Goal: Task Accomplishment & Management: Use online tool/utility

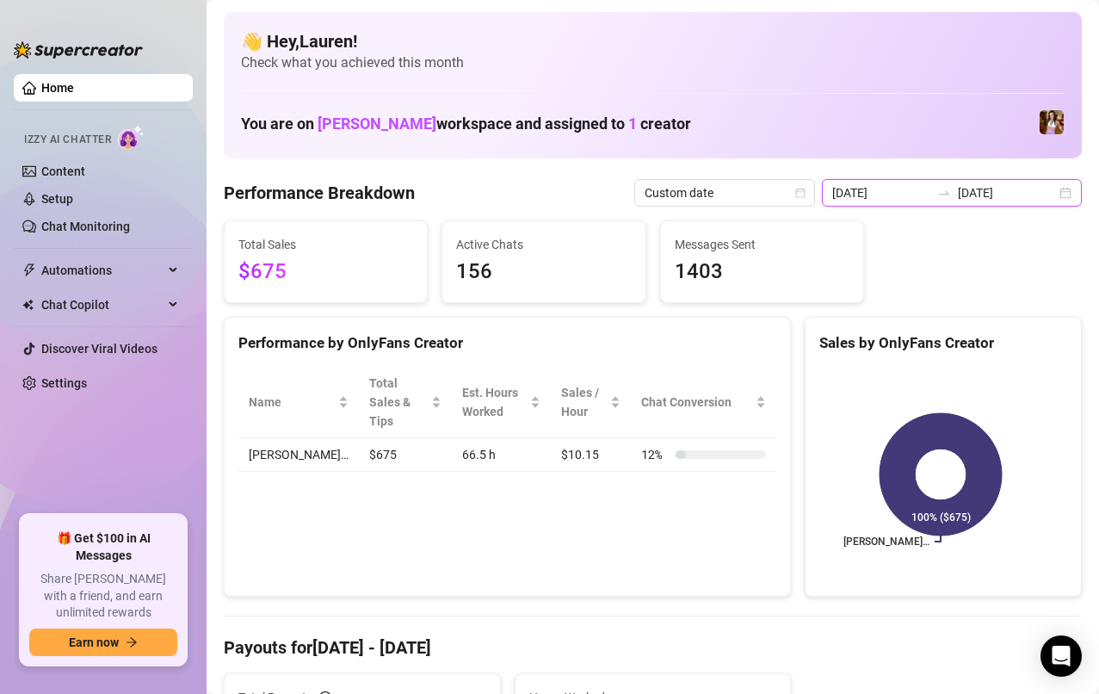
click at [1035, 197] on input "[DATE]" at bounding box center [1007, 192] width 98 height 19
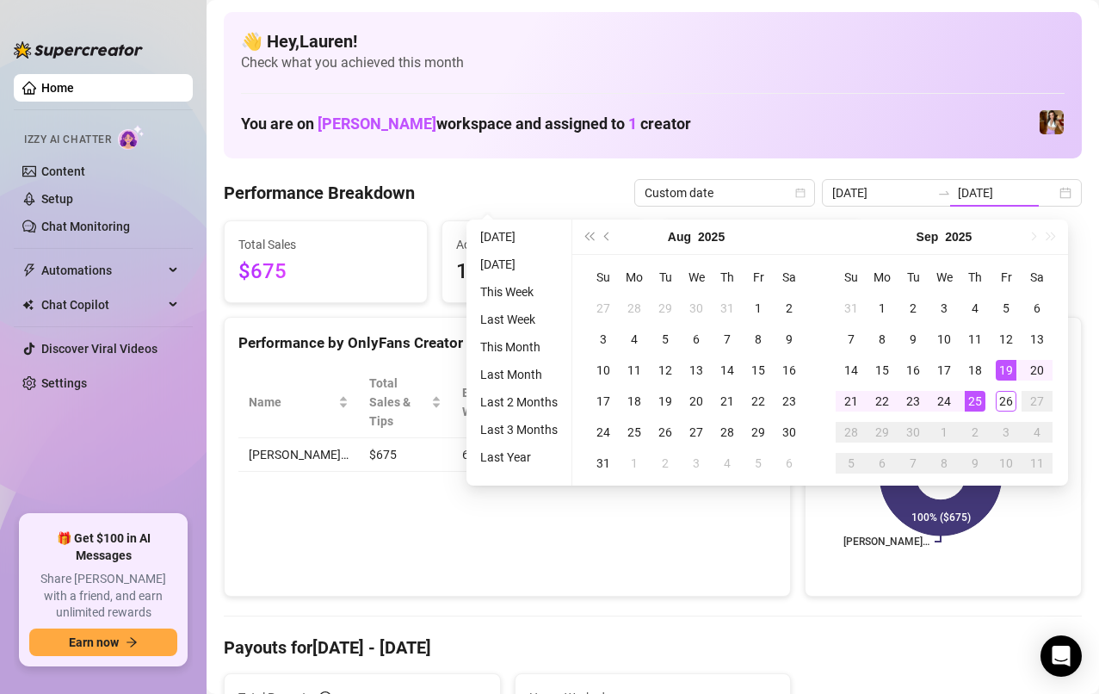
click at [1013, 375] on div "19" at bounding box center [1006, 370] width 21 height 21
click at [975, 401] on div "25" at bounding box center [975, 401] width 21 height 21
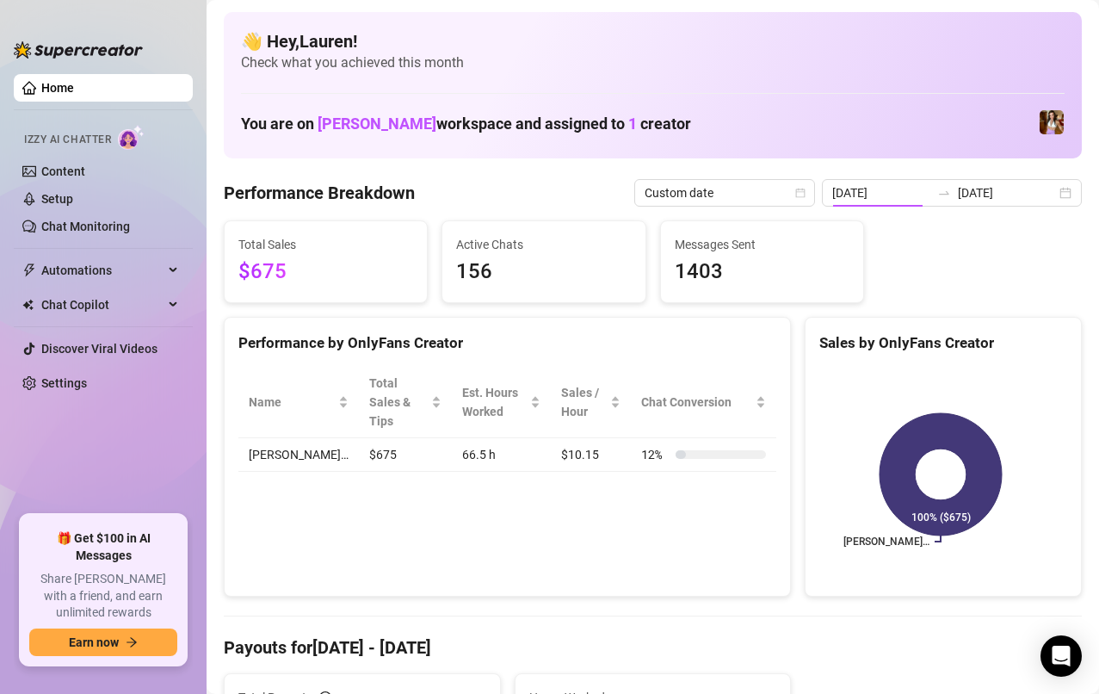
type input "[DATE]"
click at [973, 407] on rect at bounding box center [940, 474] width 243 height 215
click at [76, 310] on span "Chat Copilot" at bounding box center [102, 305] width 122 height 28
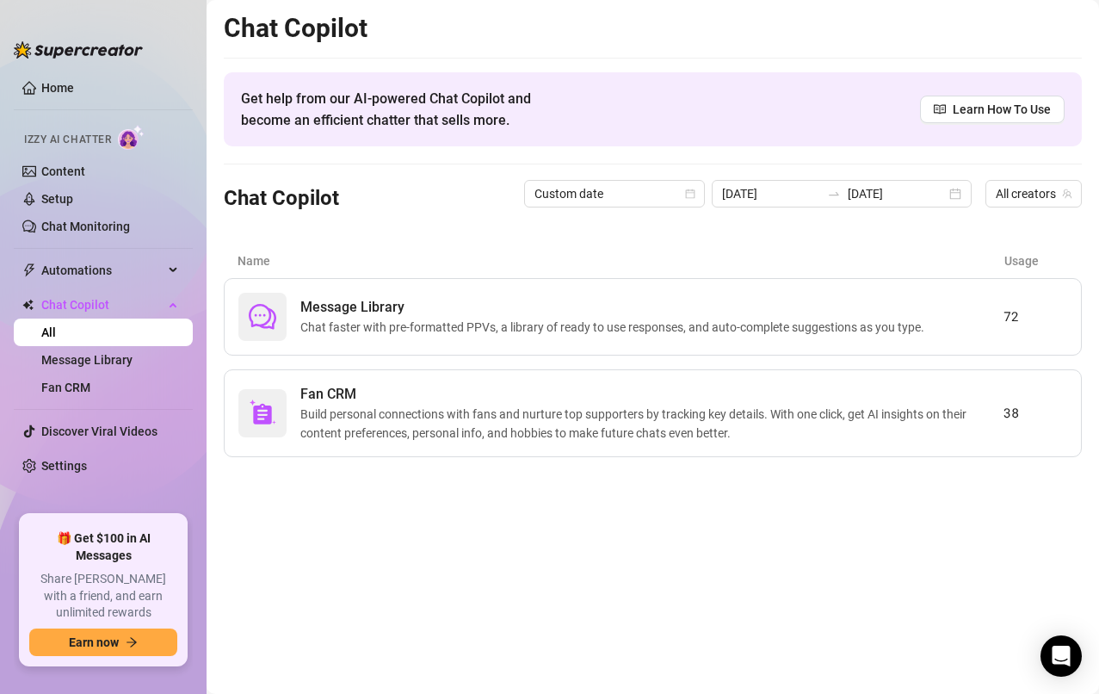
click at [74, 359] on link "Message Library" at bounding box center [86, 360] width 91 height 14
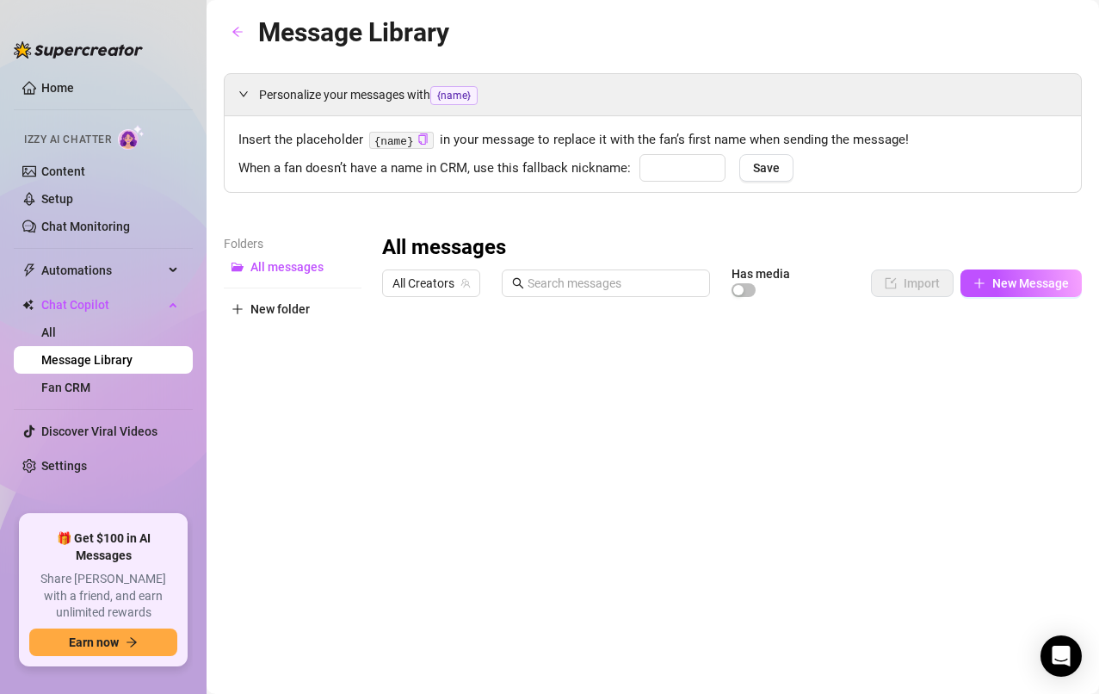
type input "babe"
click at [275, 327] on span "New Folder" at bounding box center [281, 322] width 62 height 14
click at [283, 319] on span "New Folder" at bounding box center [281, 322] width 62 height 14
click at [288, 322] on span "New Folder" at bounding box center [281, 322] width 62 height 14
click at [293, 326] on span "New Folder" at bounding box center [281, 322] width 62 height 14
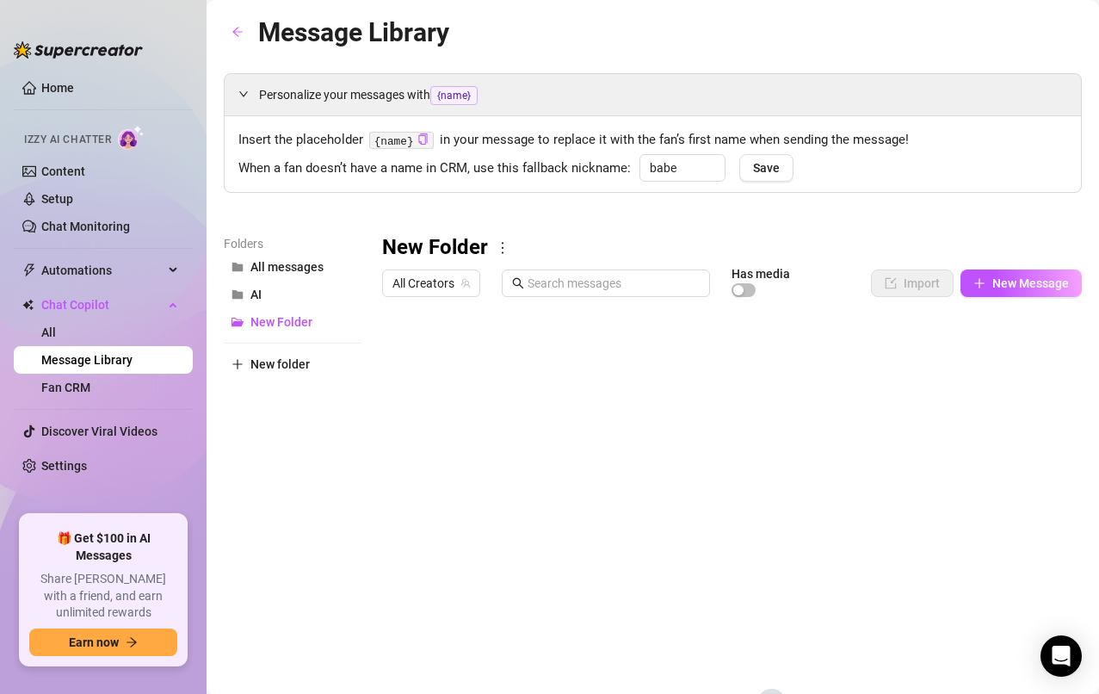
click at [503, 247] on icon "more" at bounding box center [502, 247] width 15 height 15
click at [546, 275] on link "Rename" at bounding box center [539, 276] width 63 height 14
type input "N"
type input "Quick Grab"
click at [908, 357] on div "Quick Grab All Creators Has media Import New Message Title Text Media $ AI Pric…" at bounding box center [732, 517] width 700 height 566
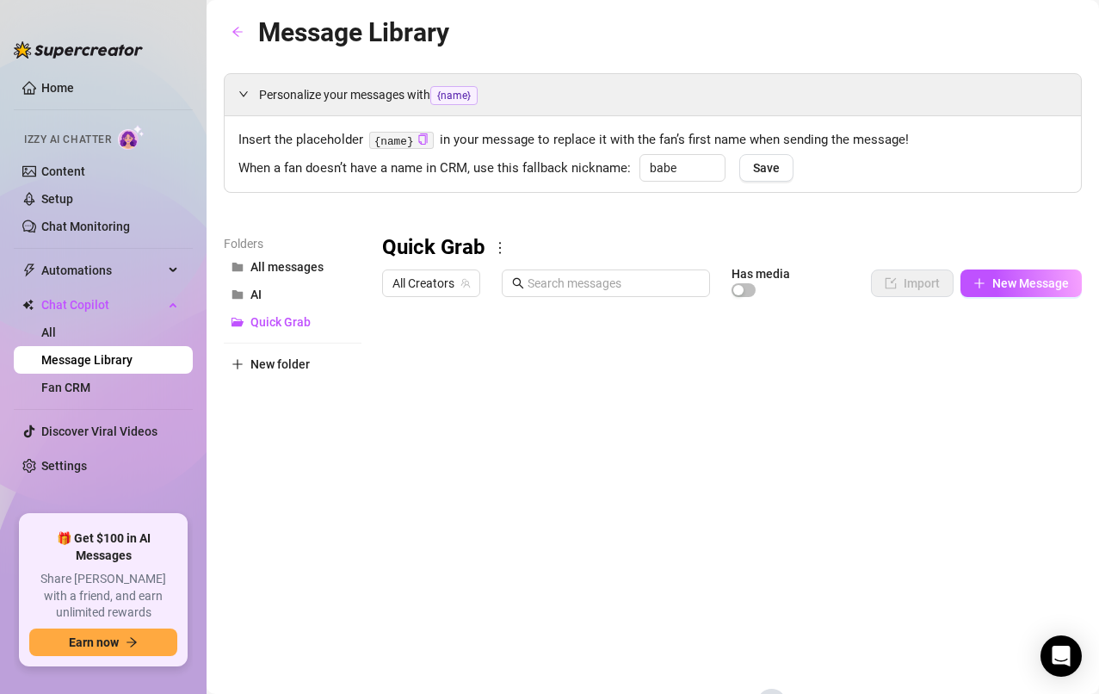
click at [1014, 287] on span "New Message" at bounding box center [1030, 283] width 77 height 14
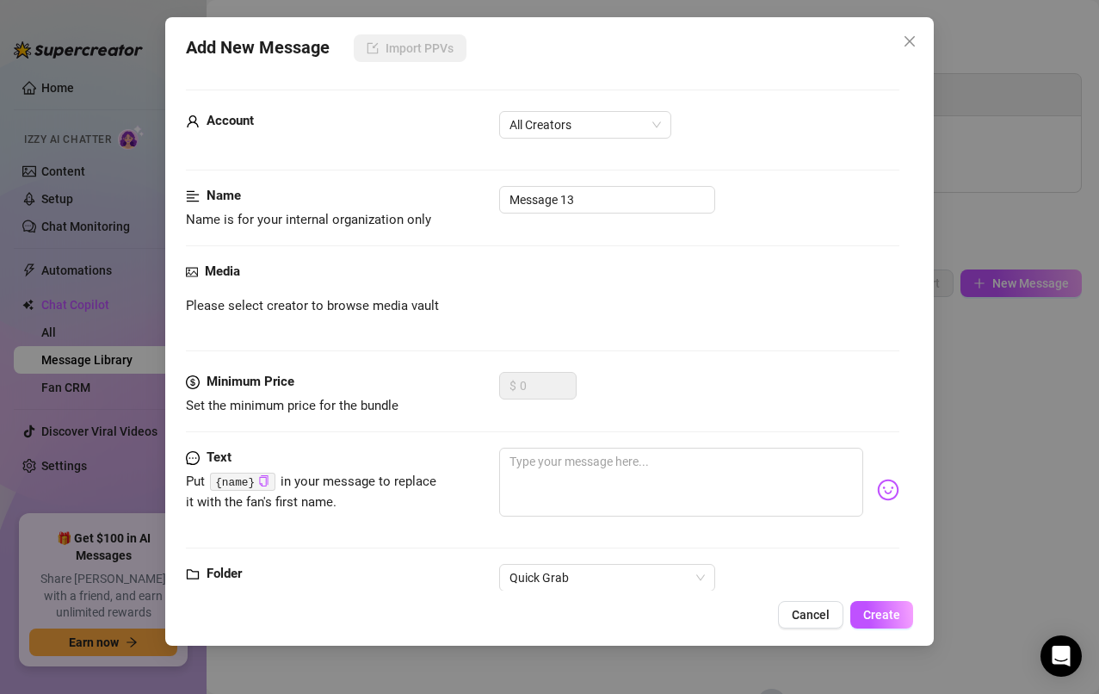
click at [635, 126] on span "All Creators" at bounding box center [585, 125] width 151 height 26
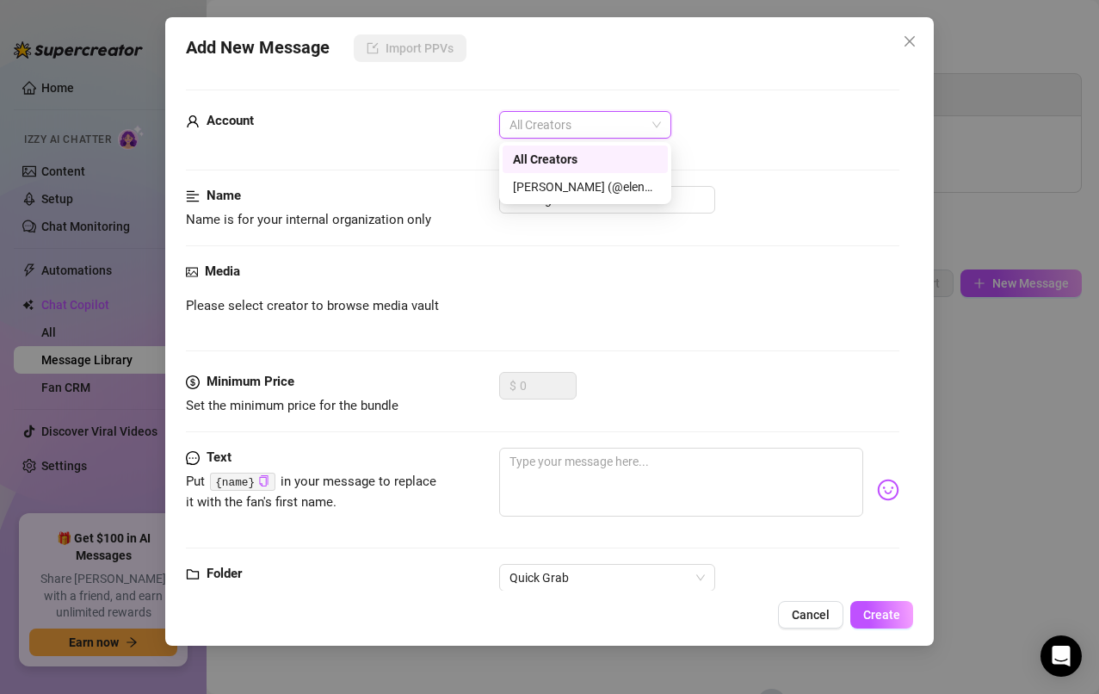
click at [600, 201] on div "ALL 319998539 All Creators [PERSON_NAME] (@elenaxfox)" at bounding box center [585, 173] width 172 height 62
click at [600, 189] on div "[PERSON_NAME] (@elenaxfox)" at bounding box center [585, 186] width 145 height 19
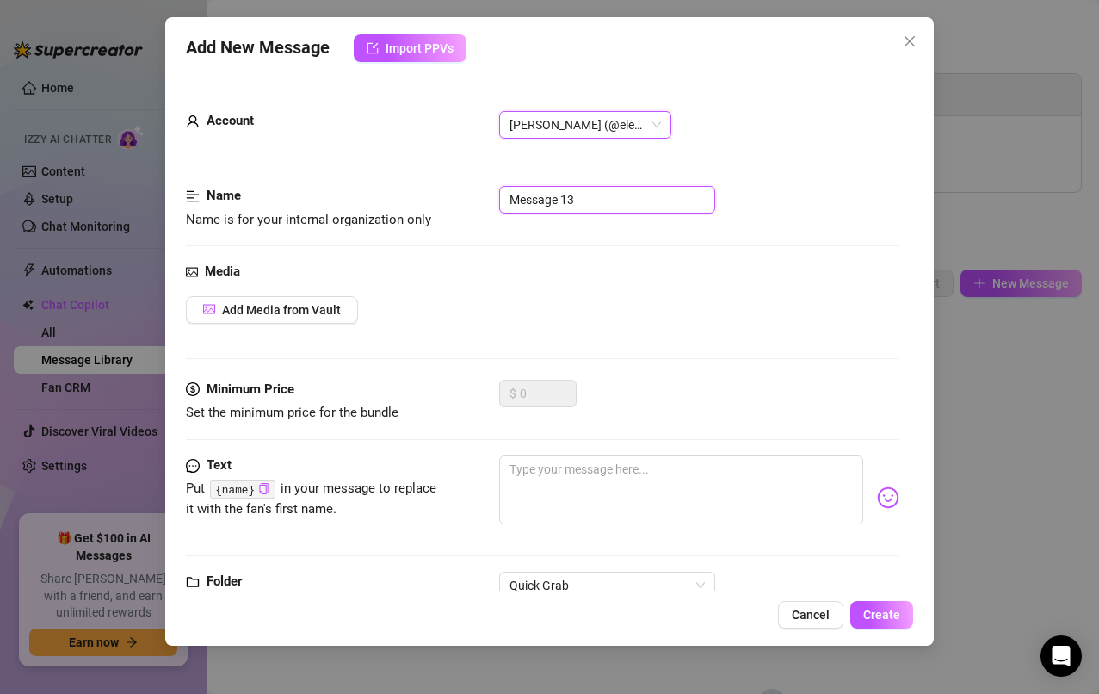
click at [658, 201] on input "Message 13" at bounding box center [607, 200] width 216 height 28
type input "M"
type input "Unlock Media"
click at [283, 319] on button "Add Media from Vault" at bounding box center [272, 310] width 172 height 28
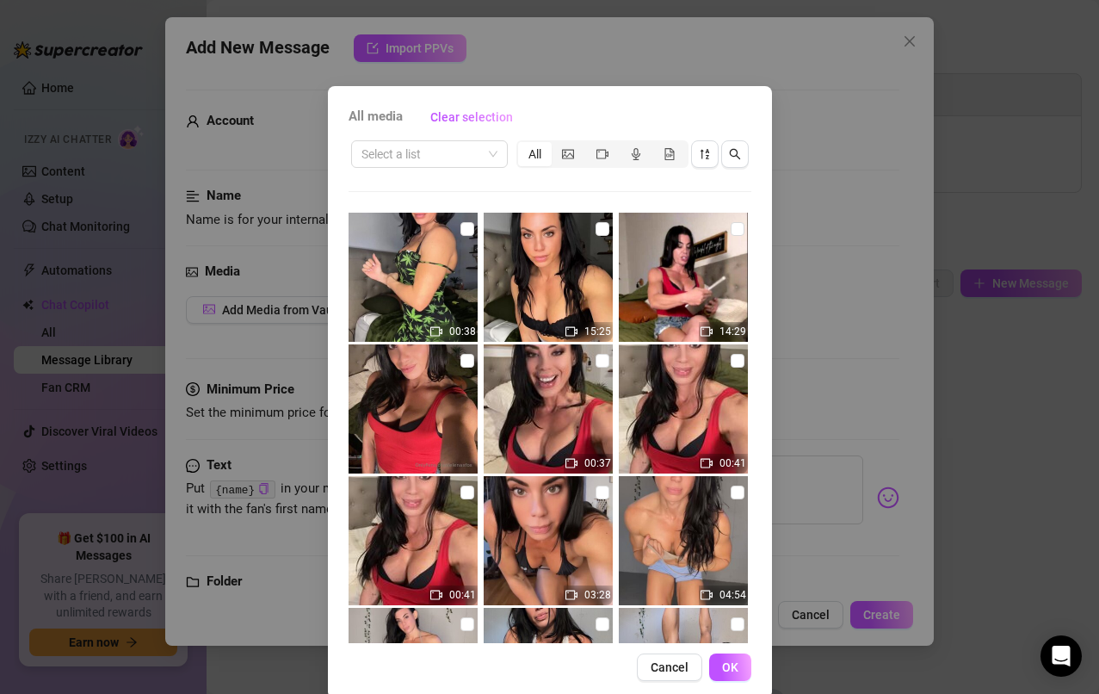
click at [565, 155] on icon "picture" at bounding box center [568, 154] width 12 height 12
click at [556, 145] on input "segmented control" at bounding box center [556, 145] width 0 height 0
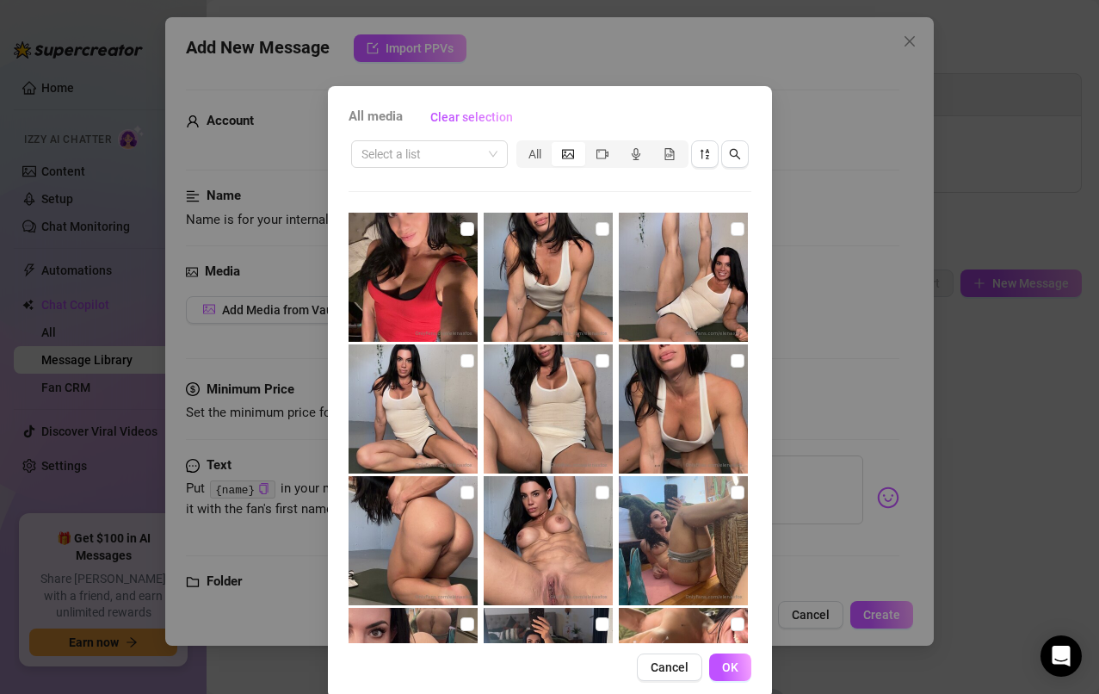
click at [411, 288] on img at bounding box center [413, 277] width 129 height 129
checkbox input "true"
click at [722, 671] on span "OK" at bounding box center [730, 667] width 16 height 14
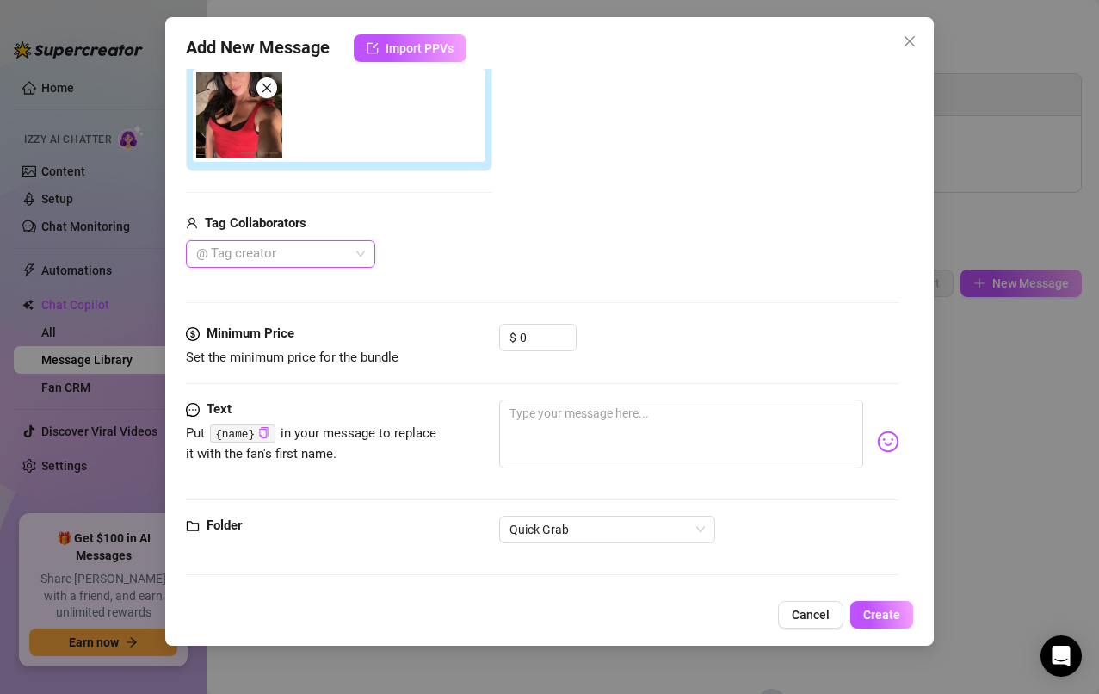
scroll to position [301, 0]
click at [556, 346] on input "0" at bounding box center [548, 337] width 56 height 26
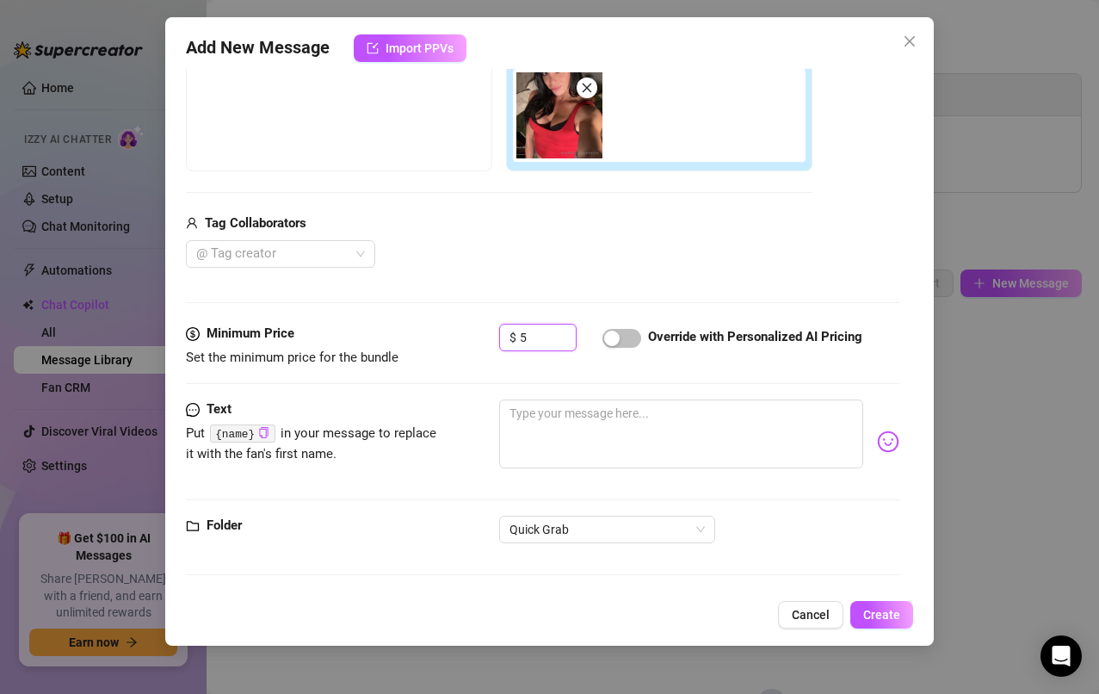
type input "5"
click at [627, 436] on textarea at bounding box center [681, 433] width 365 height 69
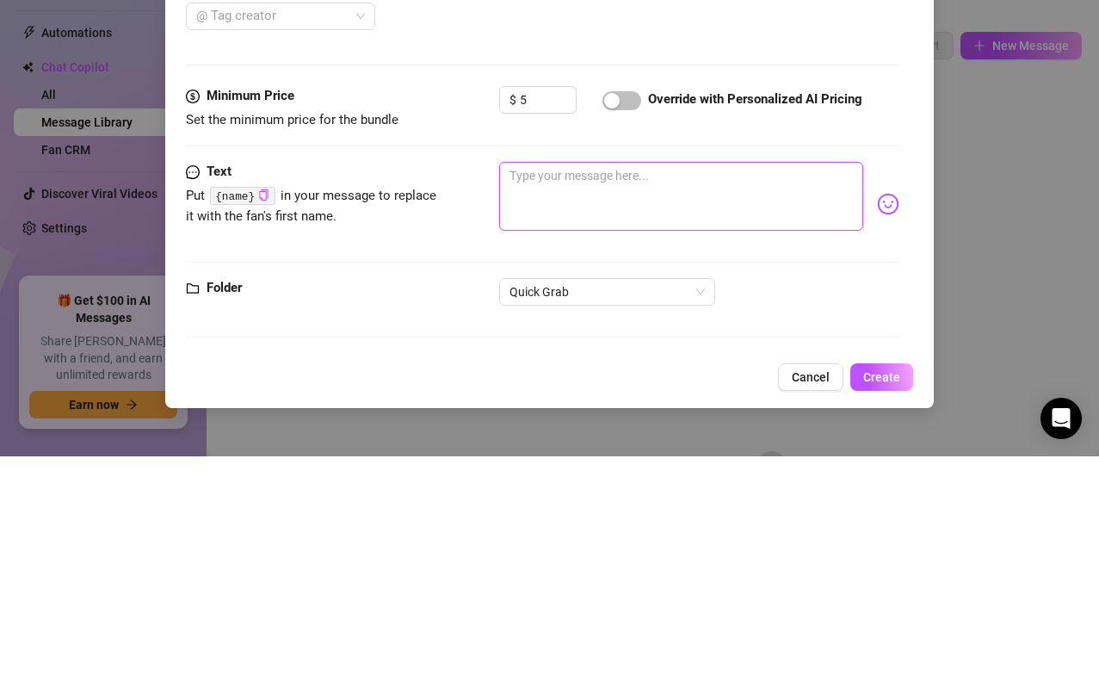
paste textarea "I charge for all pieces of incoming media. Its scrambled for me too. $5 unlock …"
type textarea "I charge for all pieces of incoming media. Its scrambled for me too. $5 unlock …"
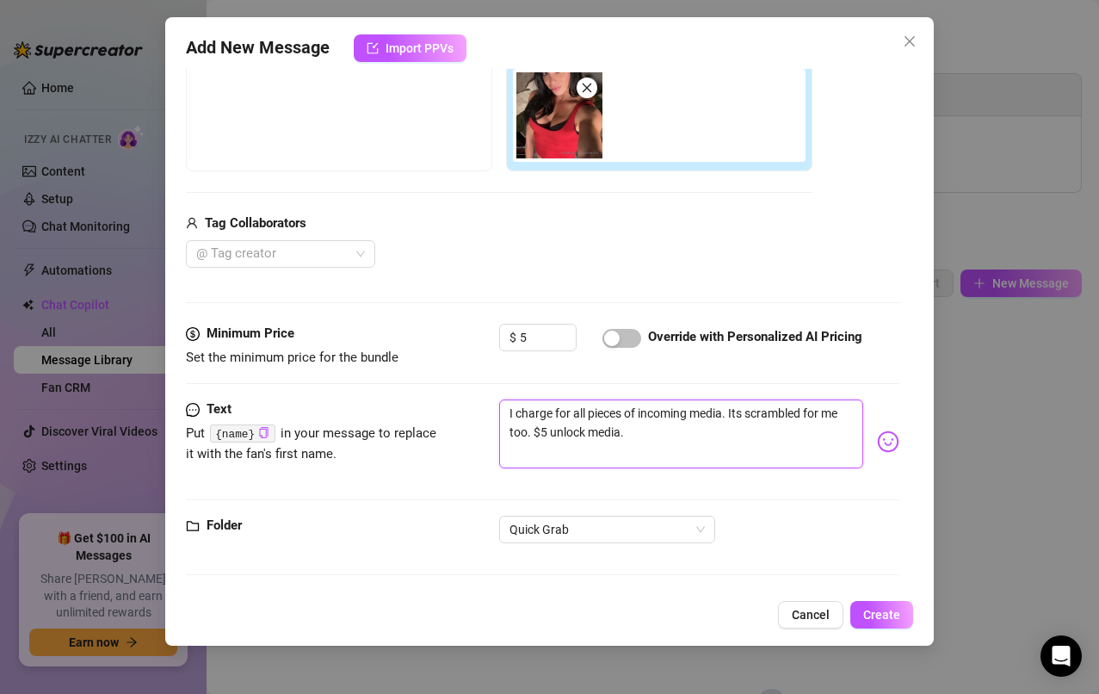
type textarea "I charge for all pieces of incoming media. Its scrambled for me too. $5 unlock …"
click at [878, 620] on span "Create" at bounding box center [881, 615] width 37 height 14
